Goal: Task Accomplishment & Management: Use online tool/utility

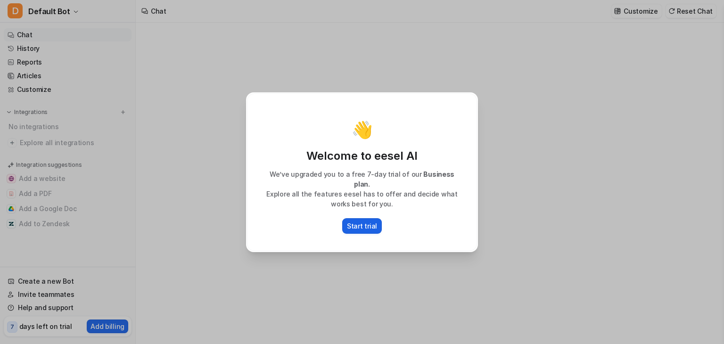
click at [373, 221] on p "Start trial" at bounding box center [362, 226] width 30 height 10
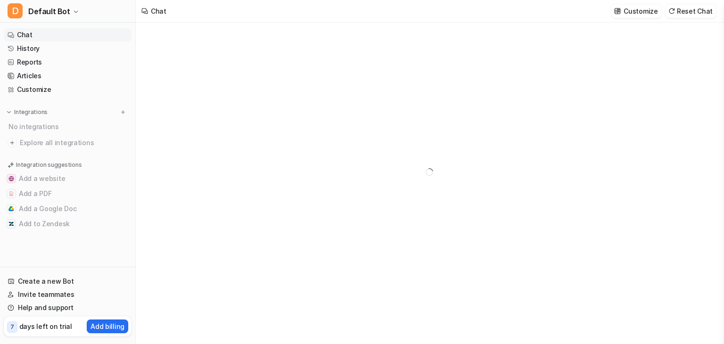
type textarea "**********"
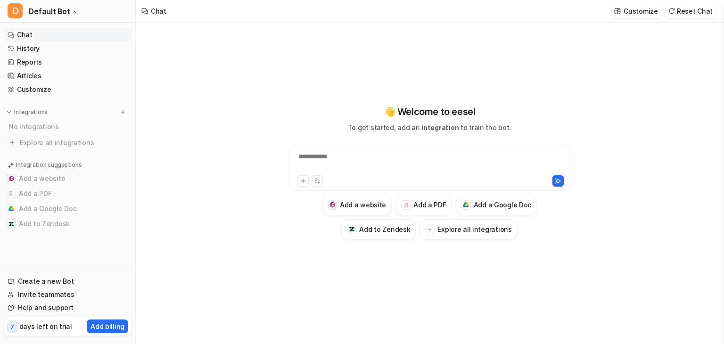
click at [378, 150] on div "**********" at bounding box center [430, 168] width 281 height 45
click at [367, 161] on div at bounding box center [430, 163] width 276 height 22
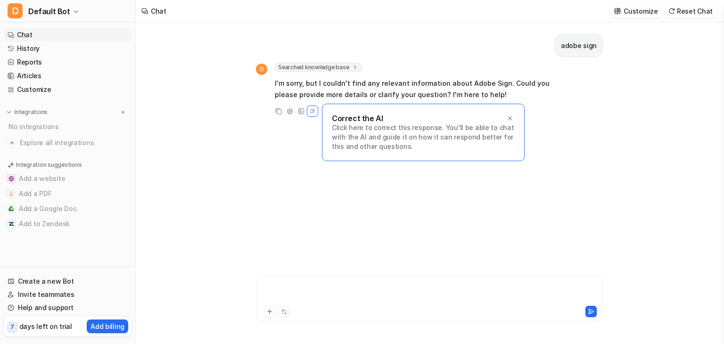
drag, startPoint x: 284, startPoint y: 282, endPoint x: 282, endPoint y: 287, distance: 5.7
click at [282, 287] on div at bounding box center [429, 293] width 342 height 22
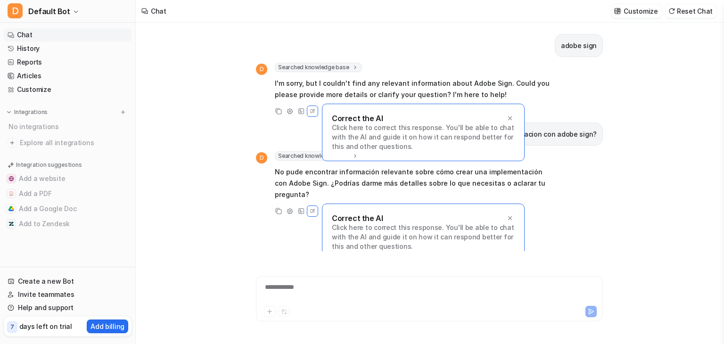
scroll to position [9, 0]
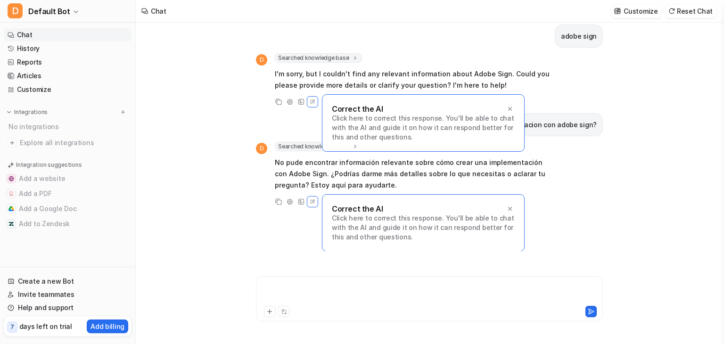
click at [282, 287] on div at bounding box center [429, 293] width 342 height 22
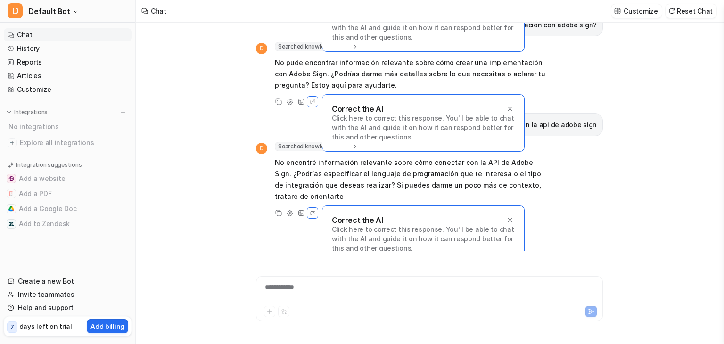
scroll to position [121, 0]
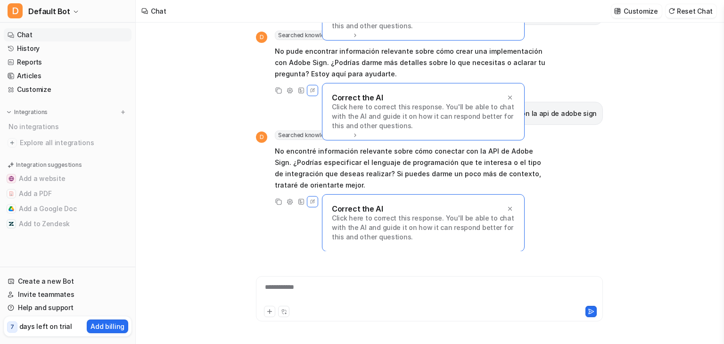
click at [505, 208] on div "Correct the AI" at bounding box center [423, 208] width 183 height 9
click at [506, 211] on div at bounding box center [509, 208] width 9 height 9
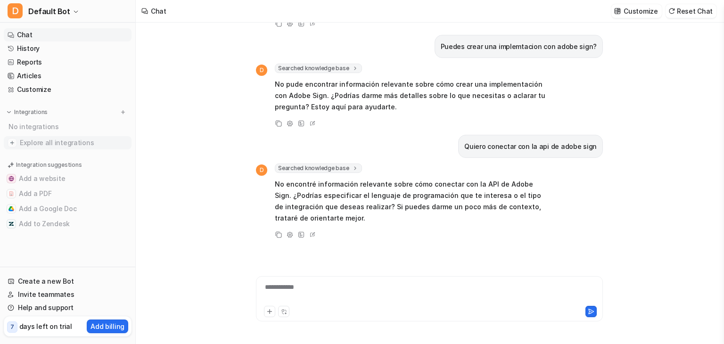
click at [77, 146] on span "Explore all integrations" at bounding box center [74, 142] width 108 height 15
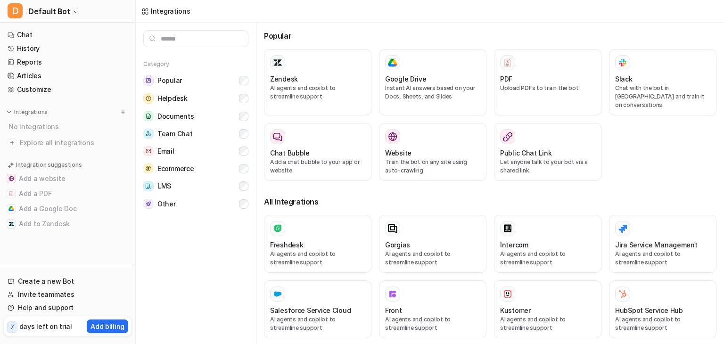
click at [200, 37] on input "text" at bounding box center [195, 38] width 105 height 17
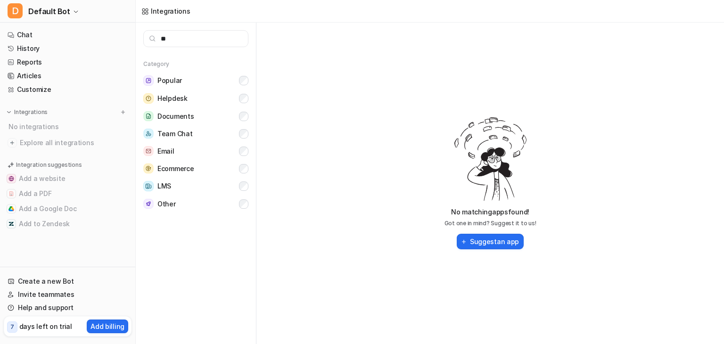
type input "*"
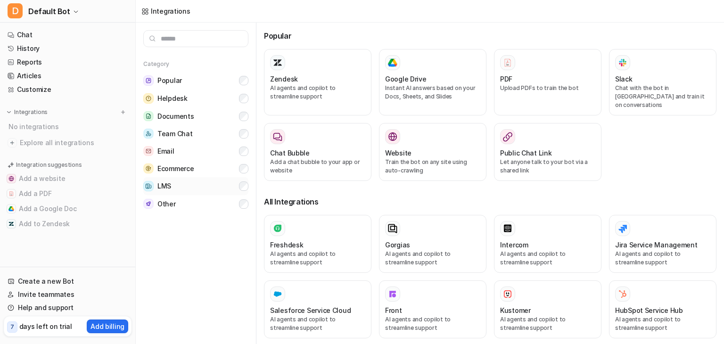
click at [210, 188] on button "LMS" at bounding box center [195, 186] width 105 height 18
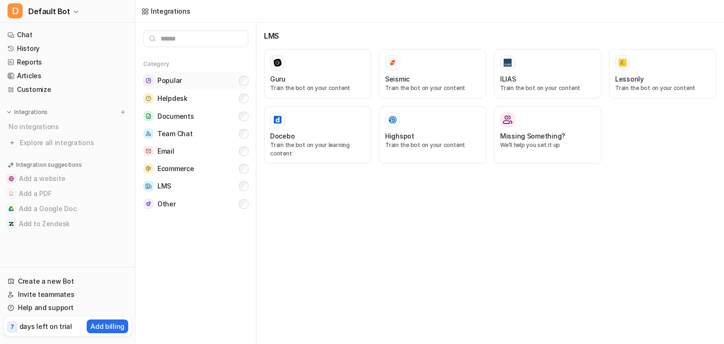
click at [185, 83] on button "Popular" at bounding box center [195, 81] width 105 height 18
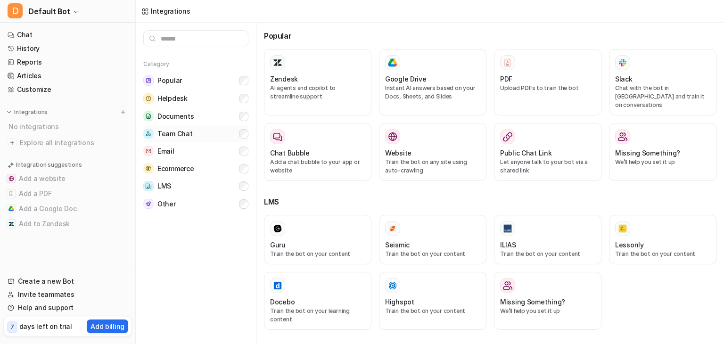
click at [182, 132] on span "Team Chat" at bounding box center [174, 133] width 35 height 9
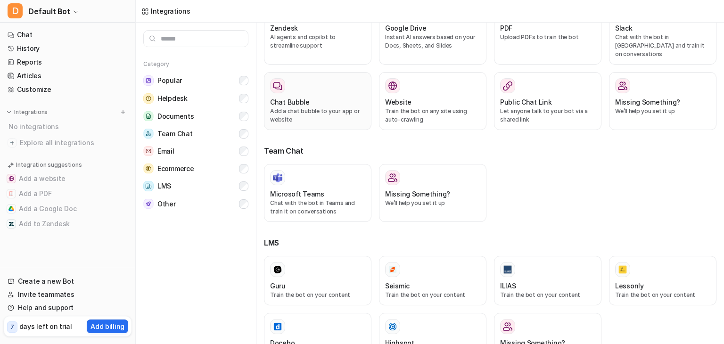
scroll to position [83, 0]
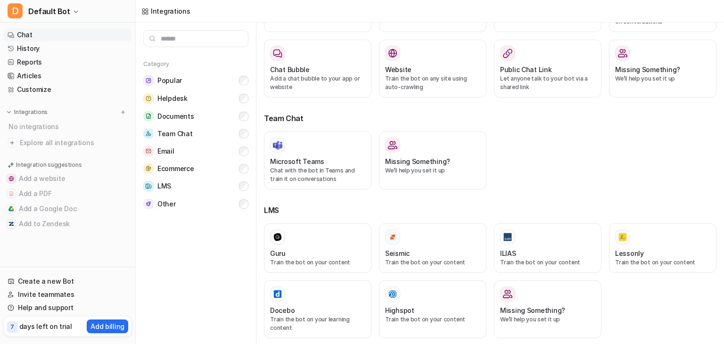
click at [47, 38] on link "Chat" at bounding box center [68, 34] width 128 height 13
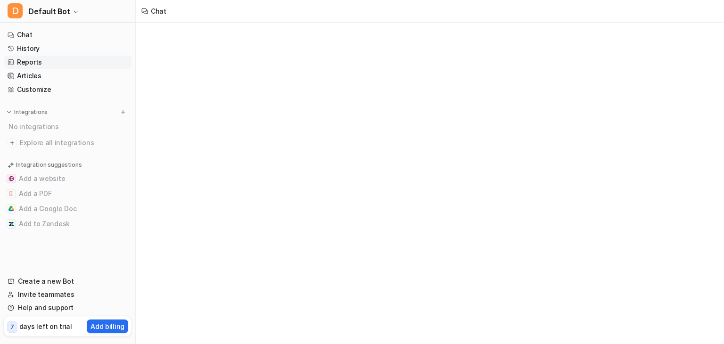
click at [53, 63] on link "Reports" at bounding box center [68, 62] width 128 height 13
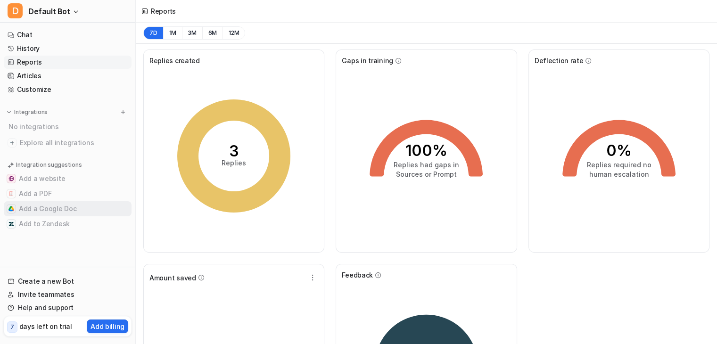
click at [81, 210] on button "Add a Google Doc" at bounding box center [68, 208] width 128 height 15
